Goal: Task Accomplishment & Management: Complete application form

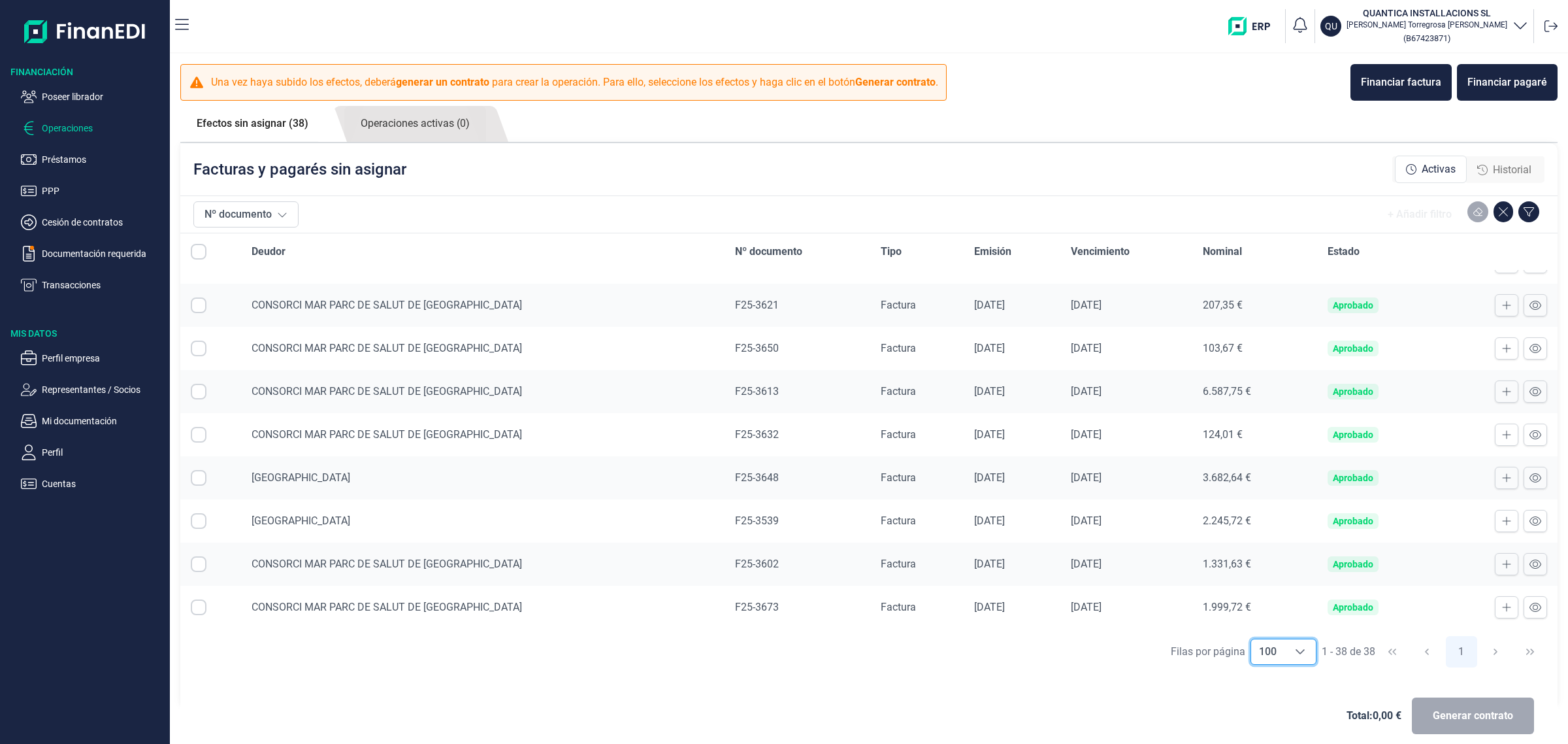
scroll to position [1292, 0]
click at [961, 685] on div "Total: 0,00 € Generar contrato" at bounding box center [868, 716] width 1356 height 62
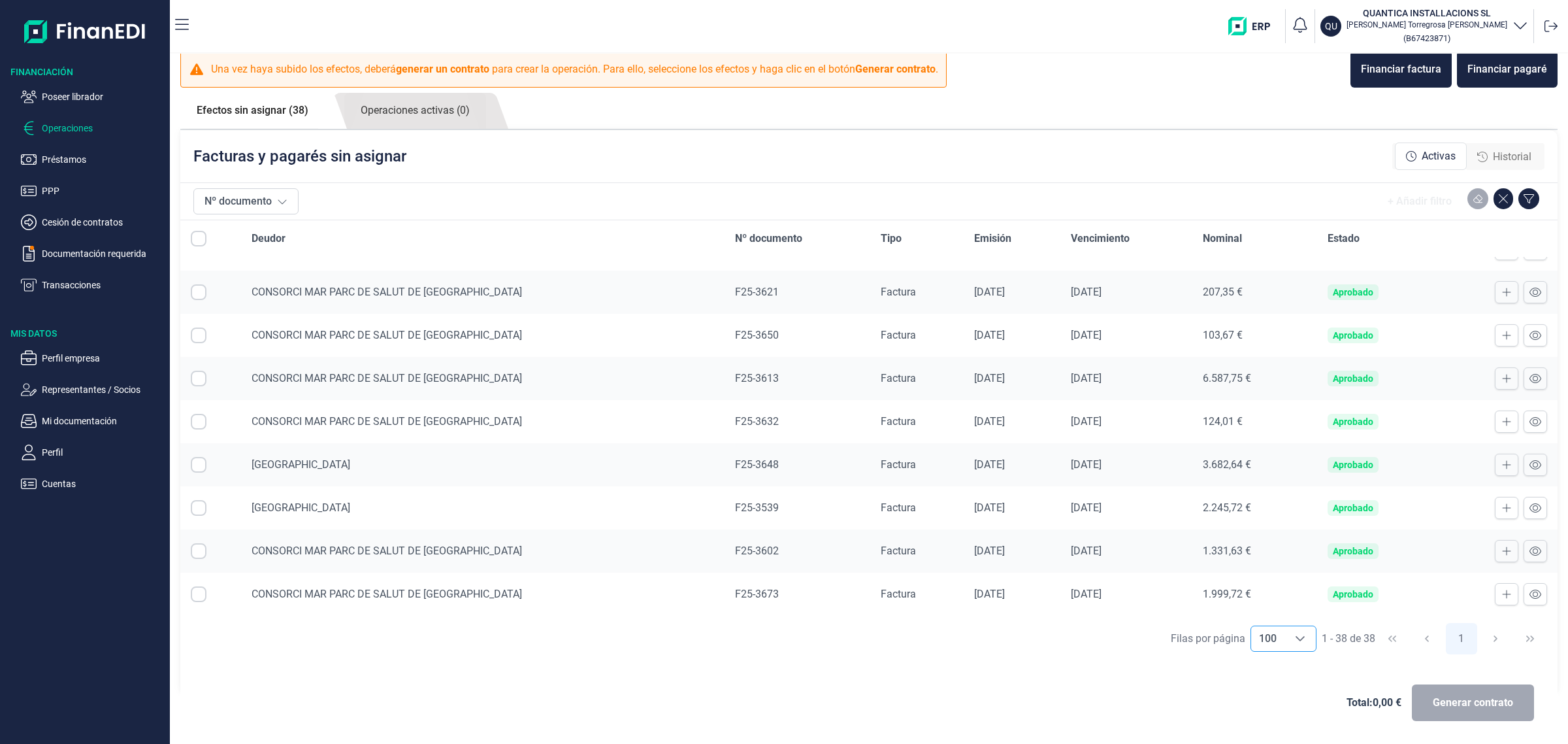
click at [1271, 635] on span "100" at bounding box center [1268, 639] width 34 height 25
click at [1272, 589] on li "50" at bounding box center [1277, 580] width 66 height 32
type input "50"
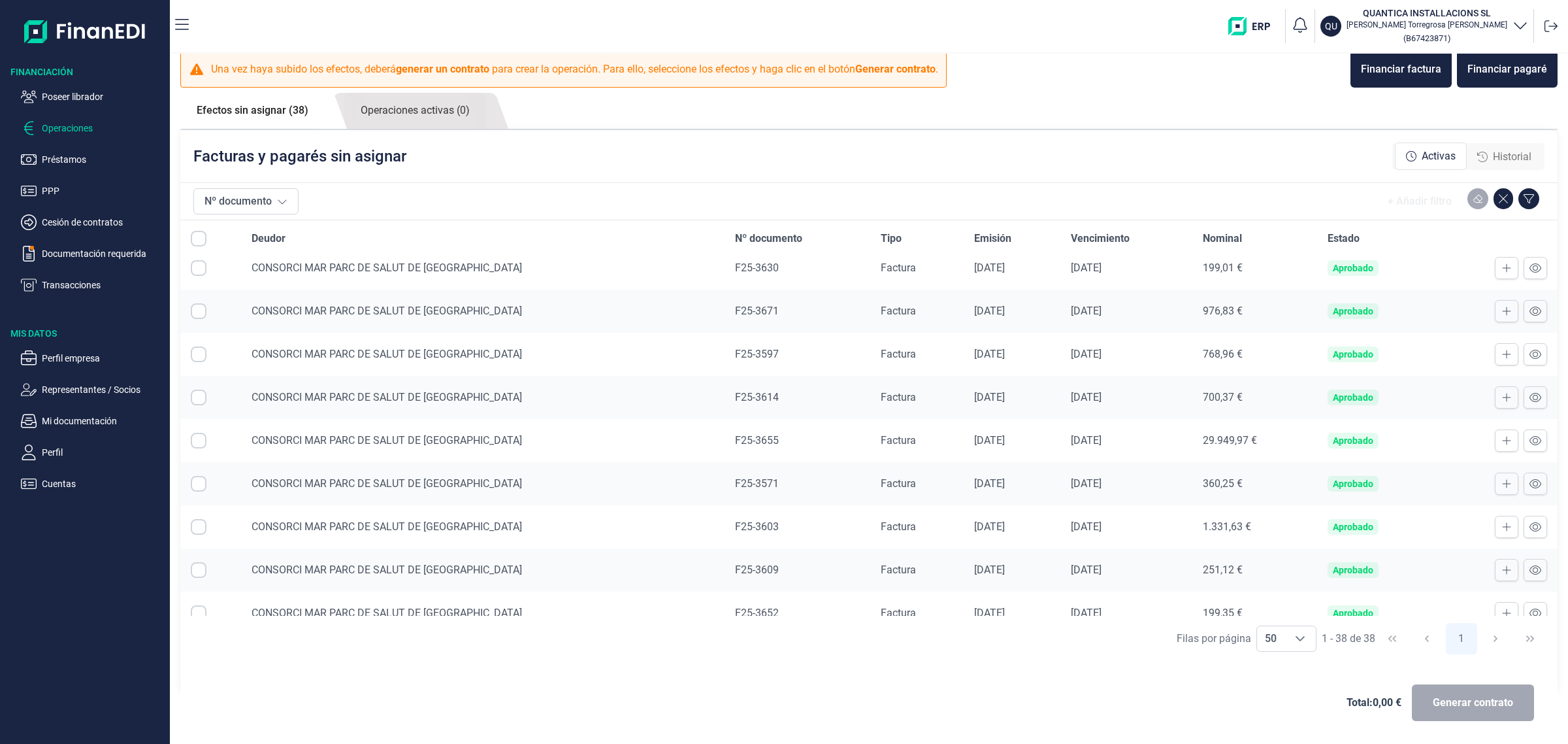
scroll to position [735, 0]
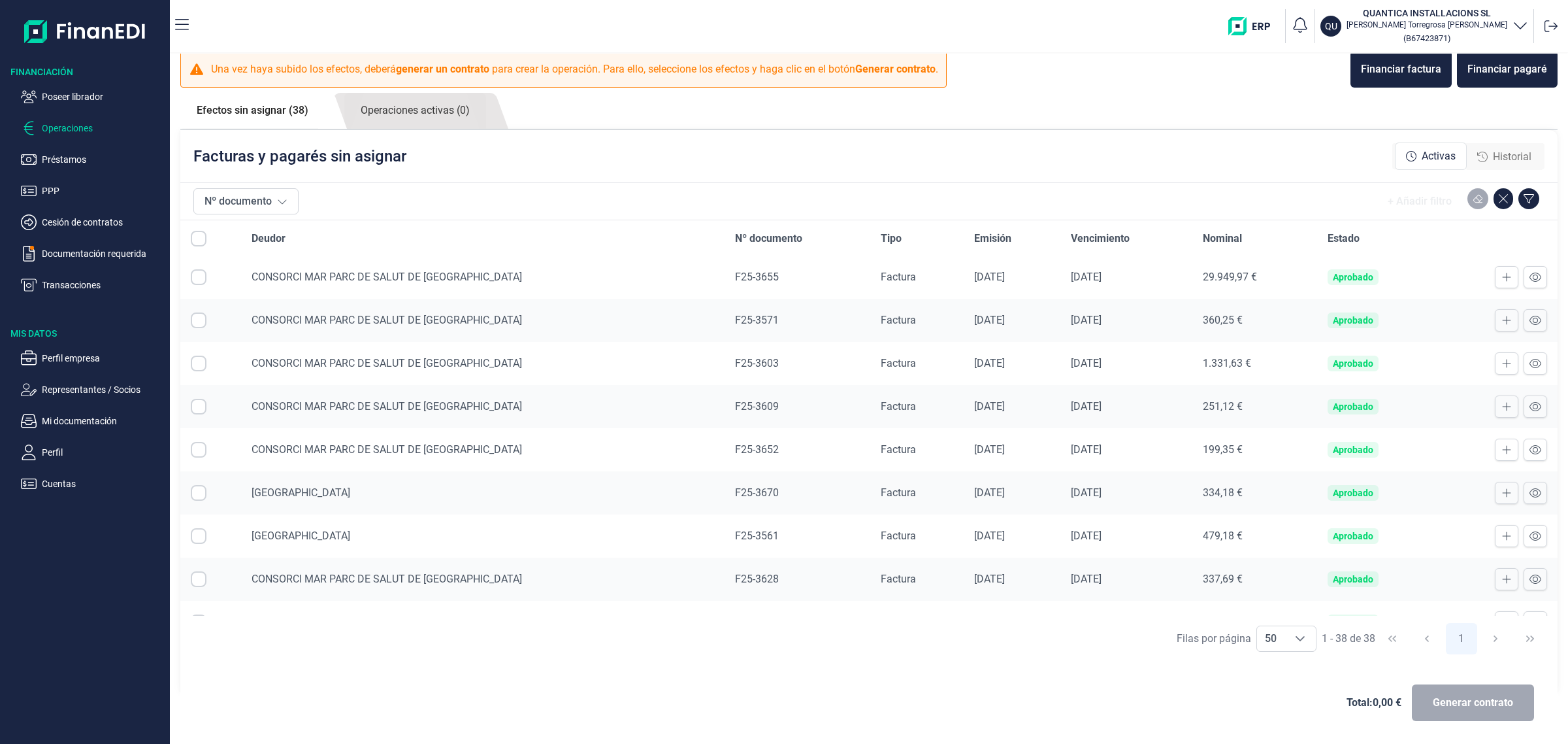
click at [1026, 678] on div "Total: 0,00 € Generar contrato" at bounding box center [868, 703] width 1356 height 62
click at [997, 139] on div "Facturas y pagarés sin asignar Activas Historial" at bounding box center [868, 157] width 1377 height 53
click at [73, 93] on p "Poseer librador" at bounding box center [103, 97] width 123 height 16
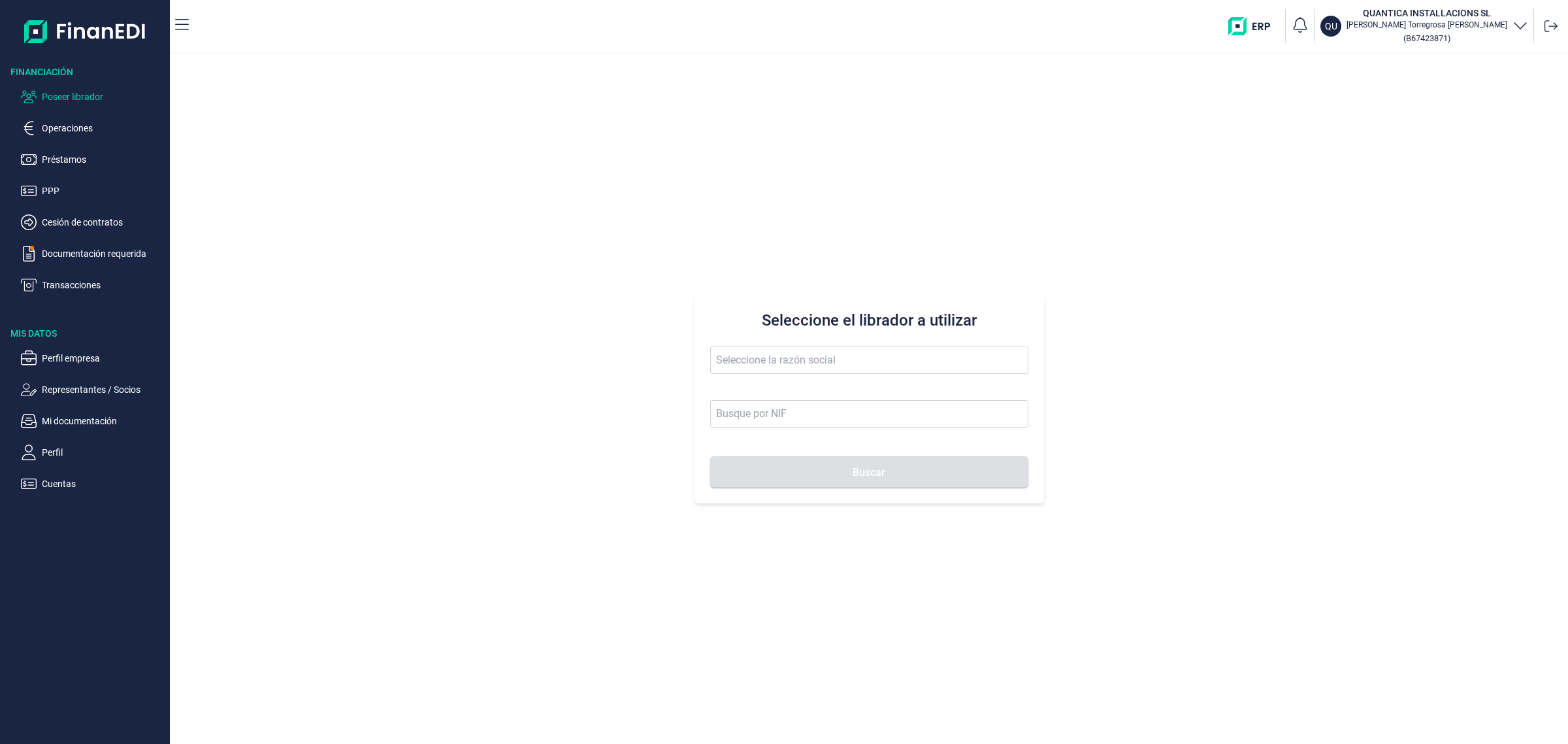
click at [817, 377] on span at bounding box center [869, 367] width 318 height 41
click at [820, 358] on input "text" at bounding box center [869, 360] width 318 height 28
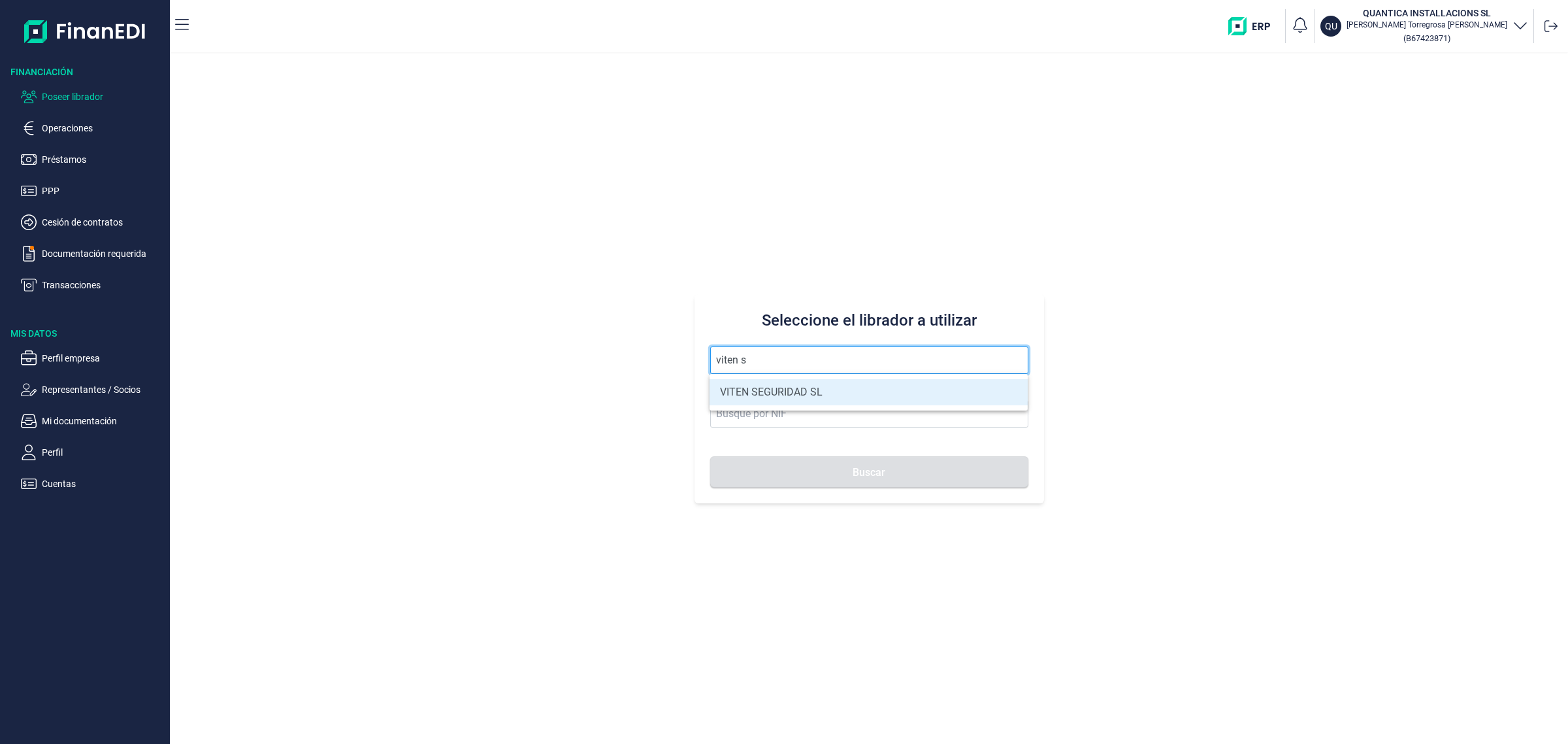
type input "VITEN SEGURIDAD SL"
type input "B83744680"
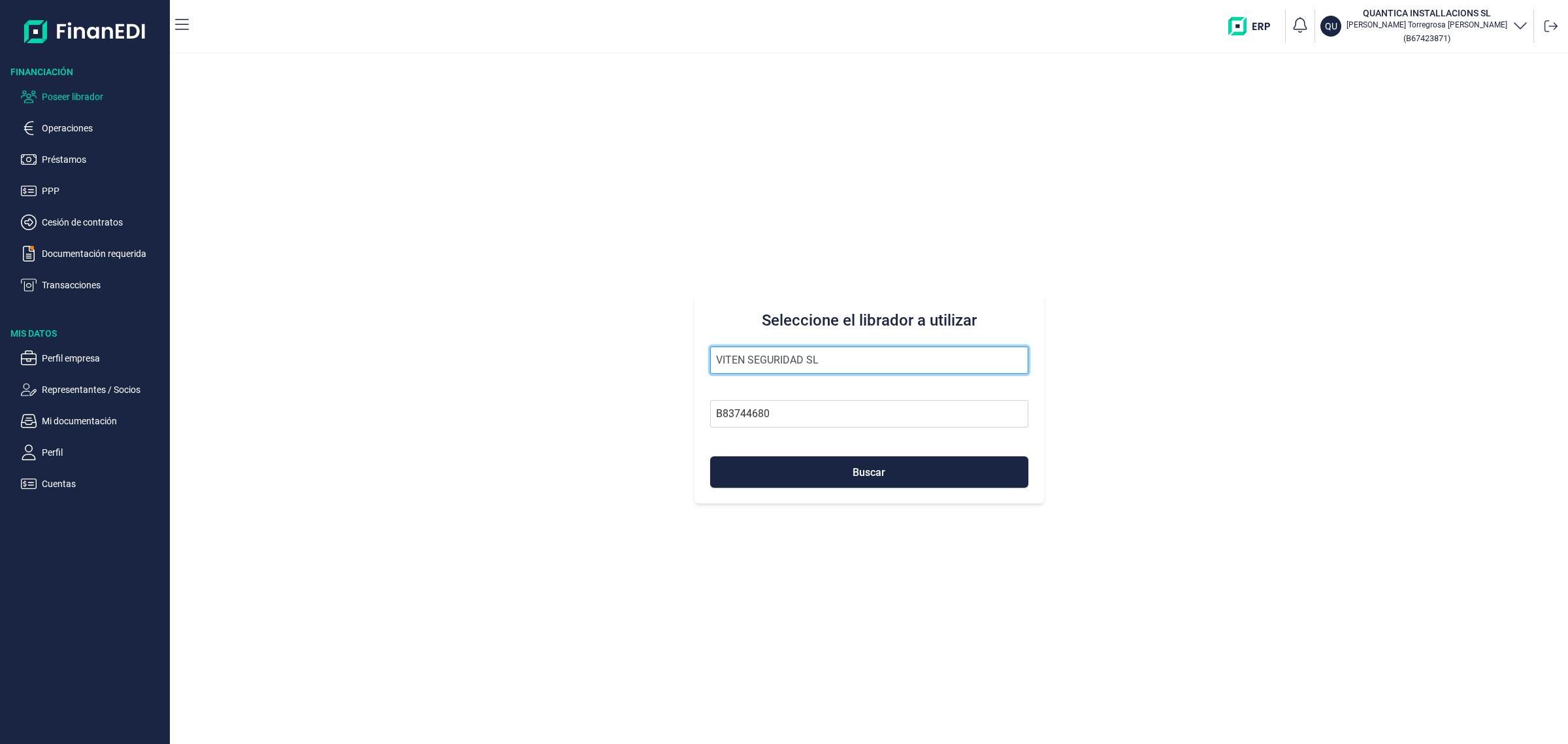
type input "VITEN SEGURIDAD SL"
click at [710, 457] on button "Buscar" at bounding box center [869, 472] width 318 height 32
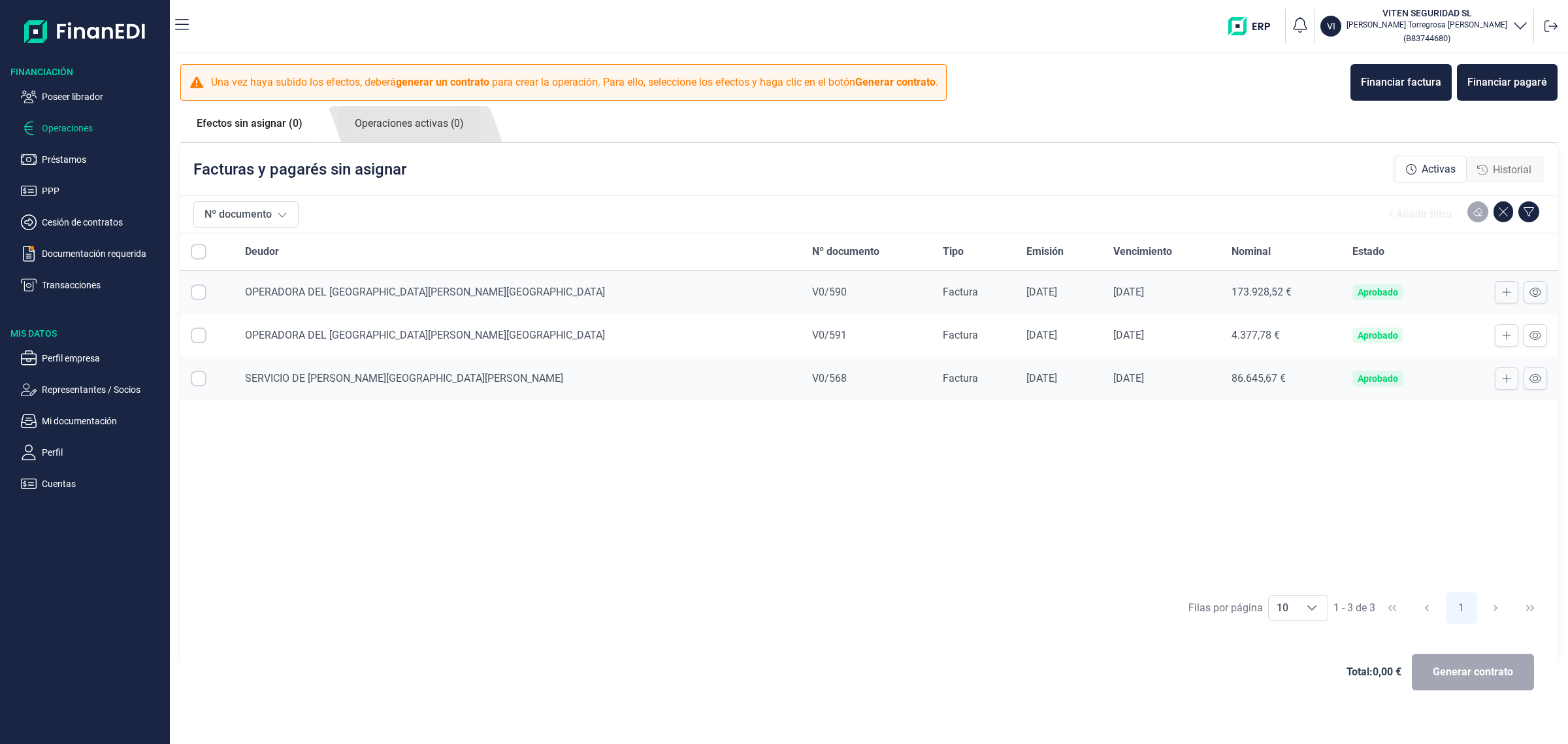
checkbox input "true"
click at [106, 243] on ul "Poseer librador Operaciones Préstamos PPP Cesión de contratos Documentación req…" at bounding box center [85, 186] width 170 height 214
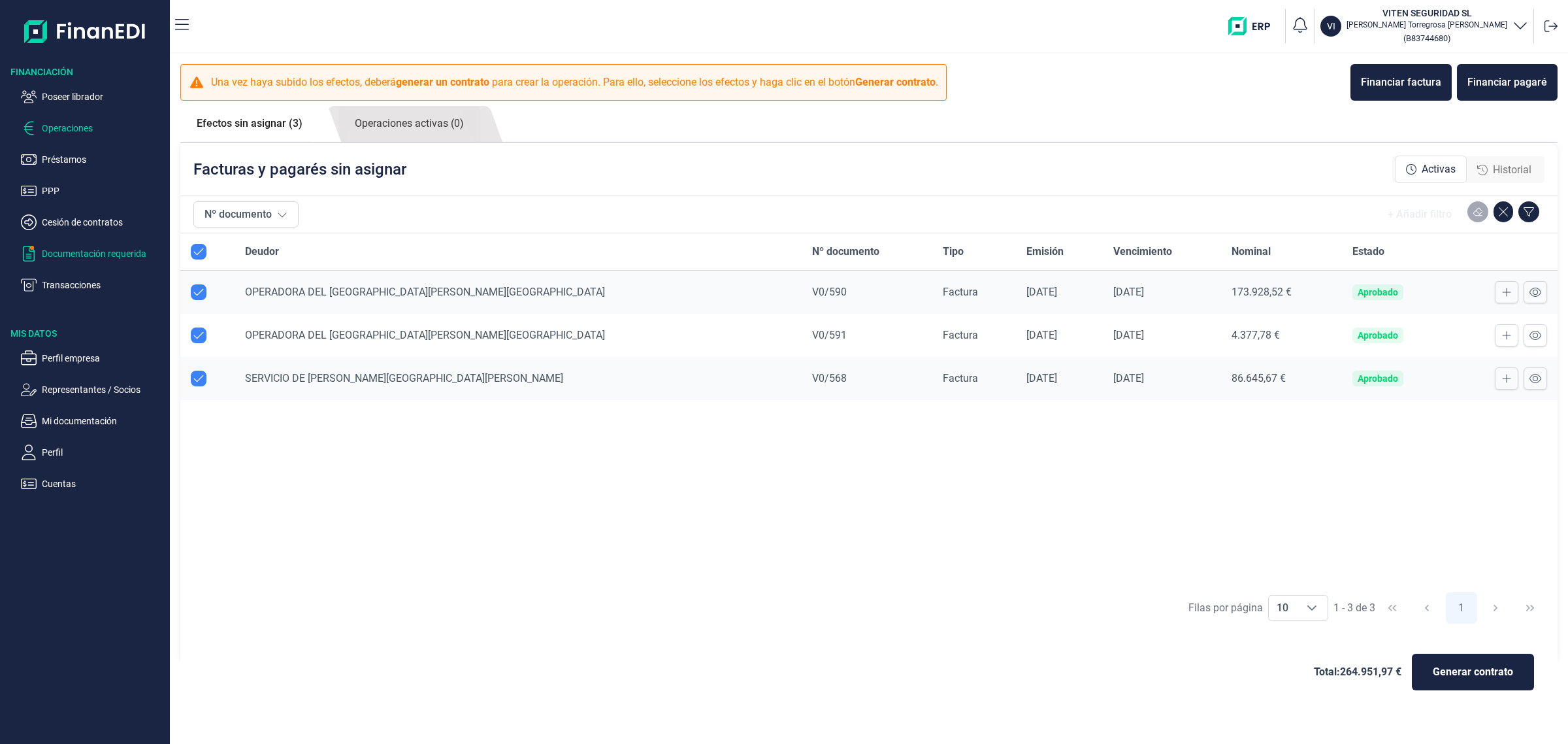
click at [113, 253] on p "Documentación requerida" at bounding box center [103, 254] width 123 height 16
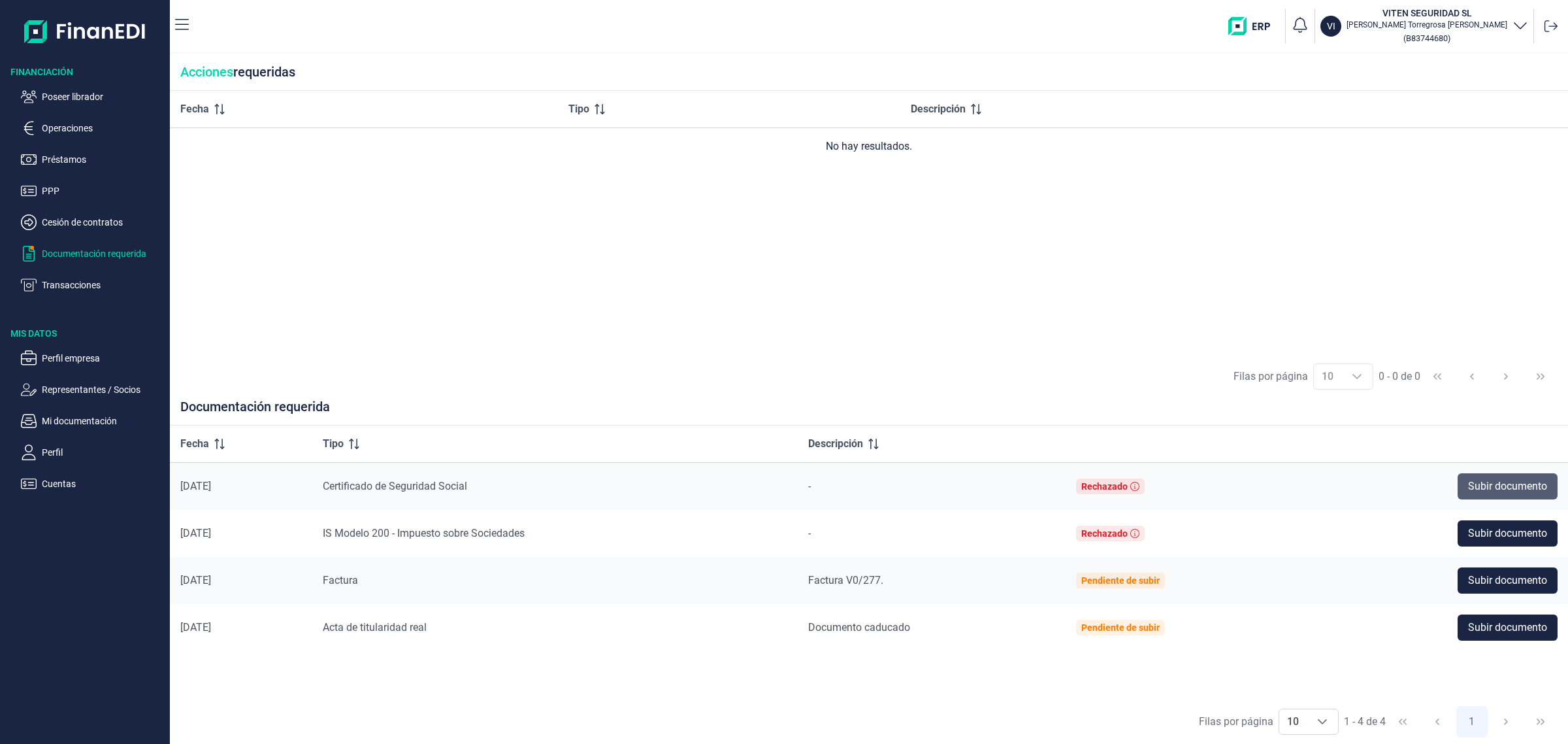
click at [1502, 492] on span "Subir documento" at bounding box center [1508, 487] width 79 height 16
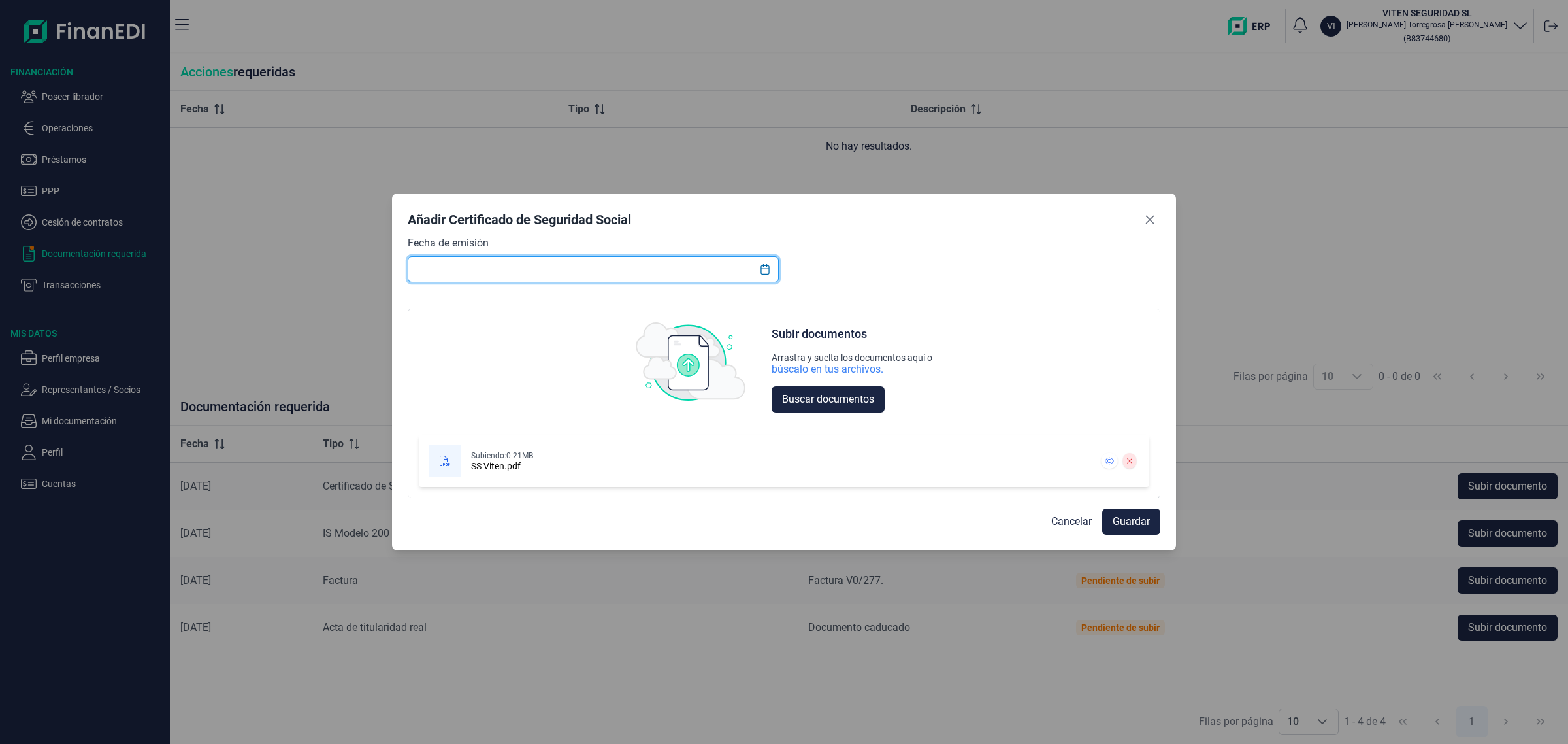
click at [631, 269] on input "text" at bounding box center [593, 270] width 371 height 26
type input "[DATE]"
click at [1128, 524] on span "Guardar" at bounding box center [1131, 522] width 37 height 16
